Goal: Connect with others: Connect with others

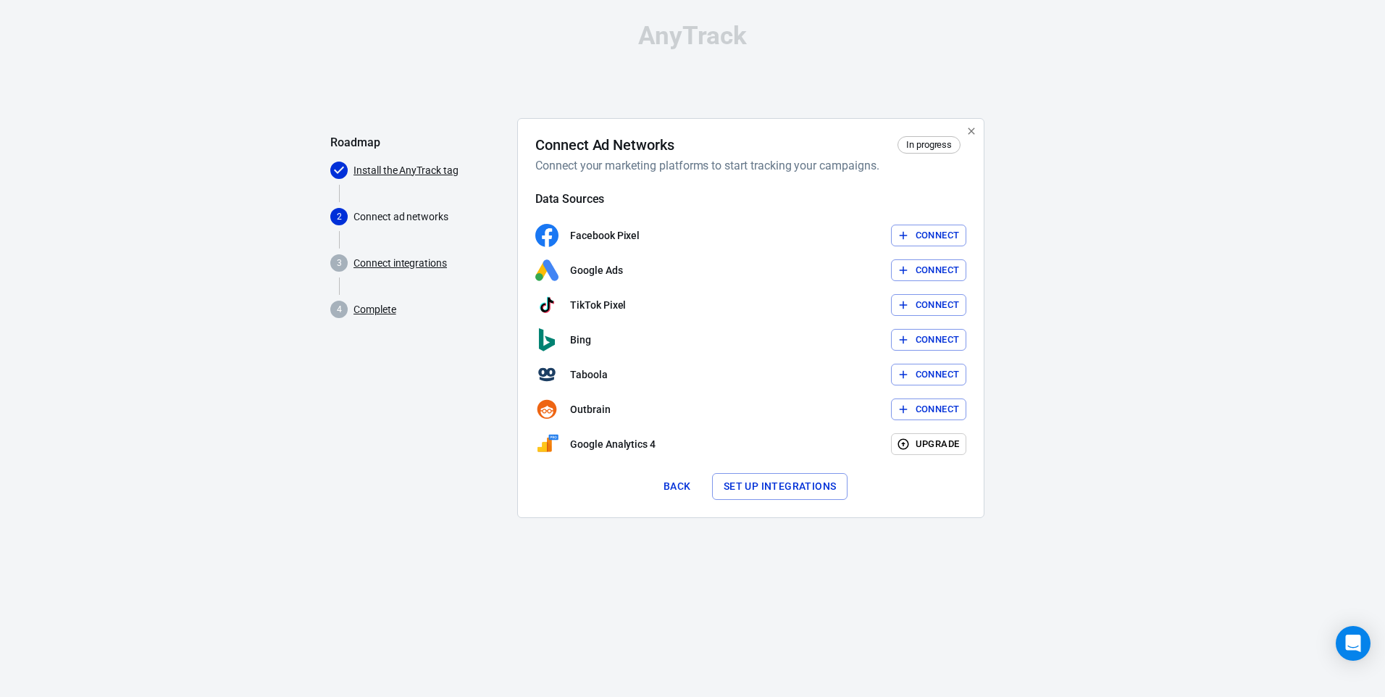
click at [949, 238] on button "Connect" at bounding box center [929, 235] width 76 height 22
click at [952, 232] on button "Connect" at bounding box center [929, 235] width 76 height 22
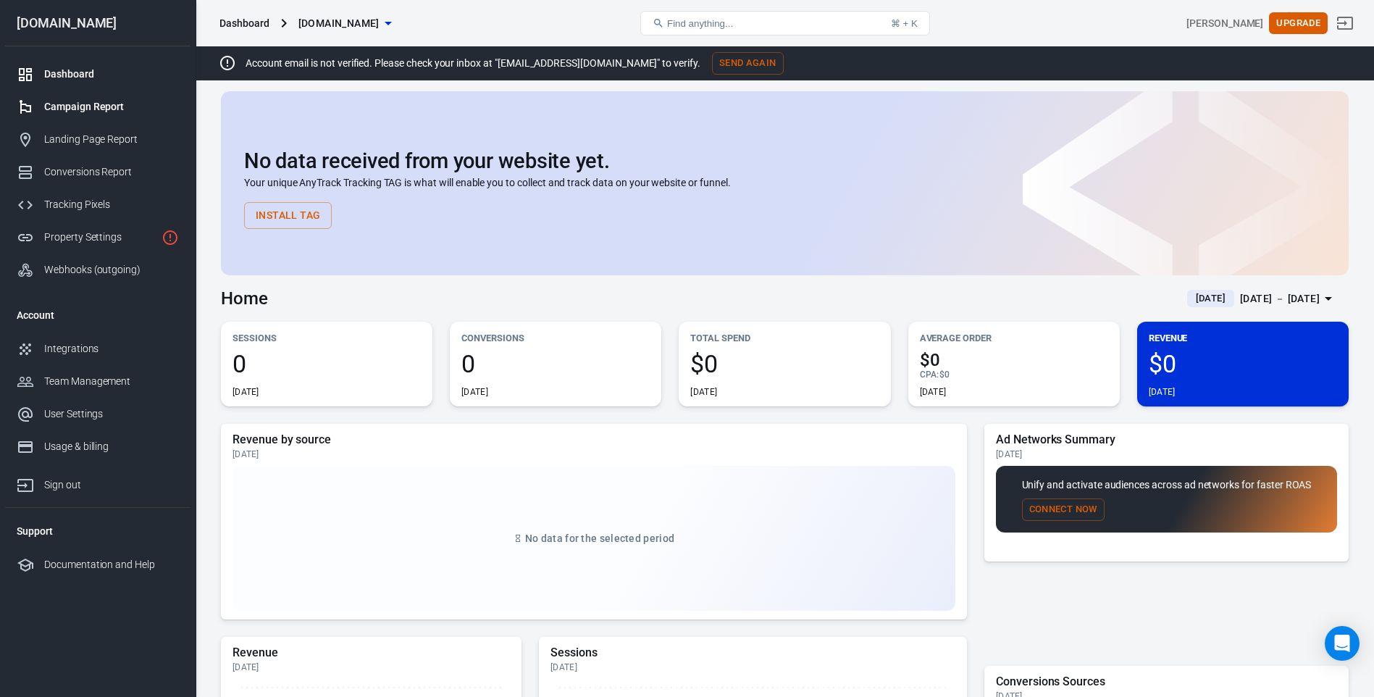
click at [62, 98] on link "Campaign Report" at bounding box center [97, 107] width 185 height 33
